Goal: Task Accomplishment & Management: Use online tool/utility

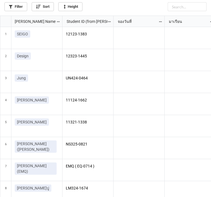
click at [19, 6] on link "Filter" at bounding box center [15, 6] width 23 height 9
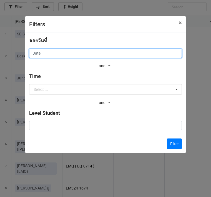
click at [91, 56] on input "text" at bounding box center [105, 52] width 153 height 9
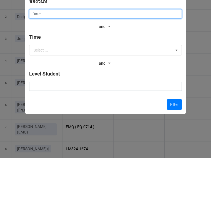
click at [140, 48] on input "text" at bounding box center [105, 52] width 153 height 9
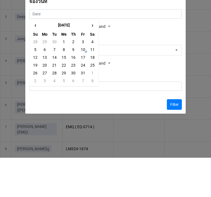
click at [95, 85] on td "11" at bounding box center [92, 89] width 9 height 8
type input "[DATE]"
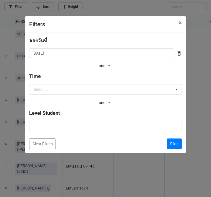
click at [174, 145] on button "Filter" at bounding box center [174, 143] width 15 height 11
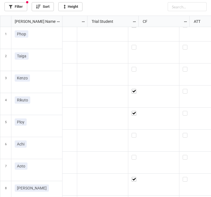
scroll to position [0, 0]
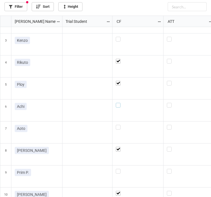
click at [116, 103] on label "grid" at bounding box center [138, 103] width 44 height 0
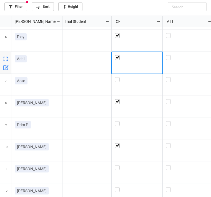
click at [6, 162] on span "11" at bounding box center [5, 173] width 3 height 22
click at [10, 162] on div "11" at bounding box center [5, 173] width 11 height 22
click at [8, 175] on icon "grid" at bounding box center [5, 177] width 4 height 4
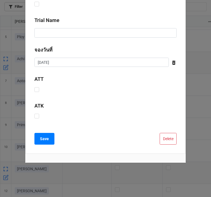
click at [170, 141] on button "Delete" at bounding box center [168, 139] width 17 height 12
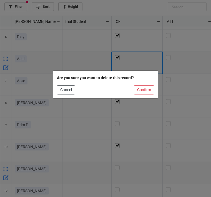
click at [148, 89] on button "Confirm" at bounding box center [144, 89] width 20 height 9
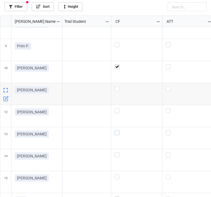
click at [118, 130] on label "grid" at bounding box center [137, 130] width 44 height 0
click at [117, 152] on label "grid" at bounding box center [137, 152] width 44 height 0
click at [116, 152] on label "grid" at bounding box center [137, 152] width 44 height 0
